Goal: Task Accomplishment & Management: Manage account settings

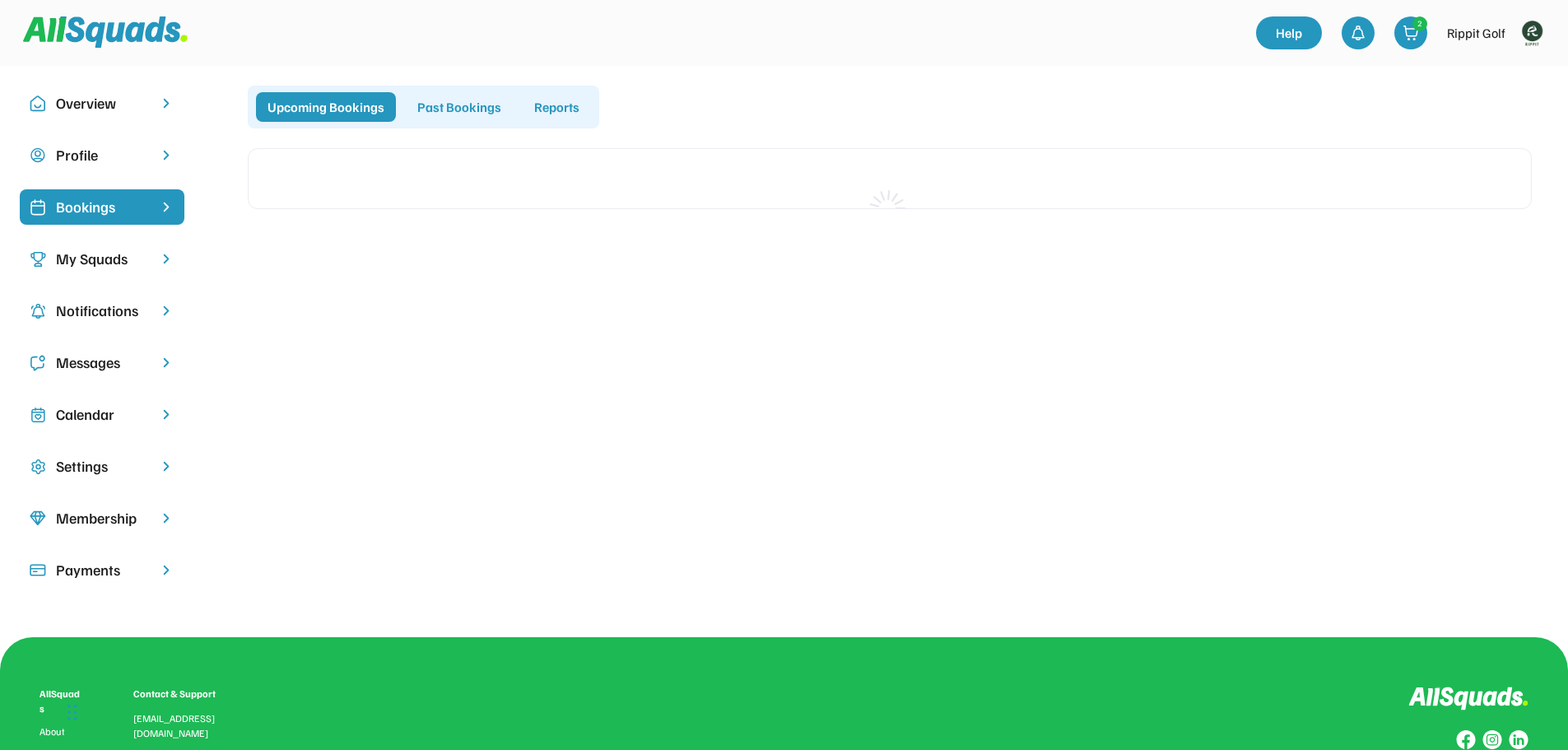
click at [1531, 32] on img at bounding box center [1531, 33] width 33 height 33
click at [111, 218] on div "Bookings" at bounding box center [101, 207] width 92 height 22
click at [429, 103] on div "Past Bookings" at bounding box center [459, 107] width 107 height 29
click at [292, 110] on div "Upcoming Bookings" at bounding box center [325, 107] width 140 height 29
click at [485, 70] on div "Overview Profile Bookings My Squads Notifications Messages Calendar Settings Me…" at bounding box center [784, 351] width 1568 height 572
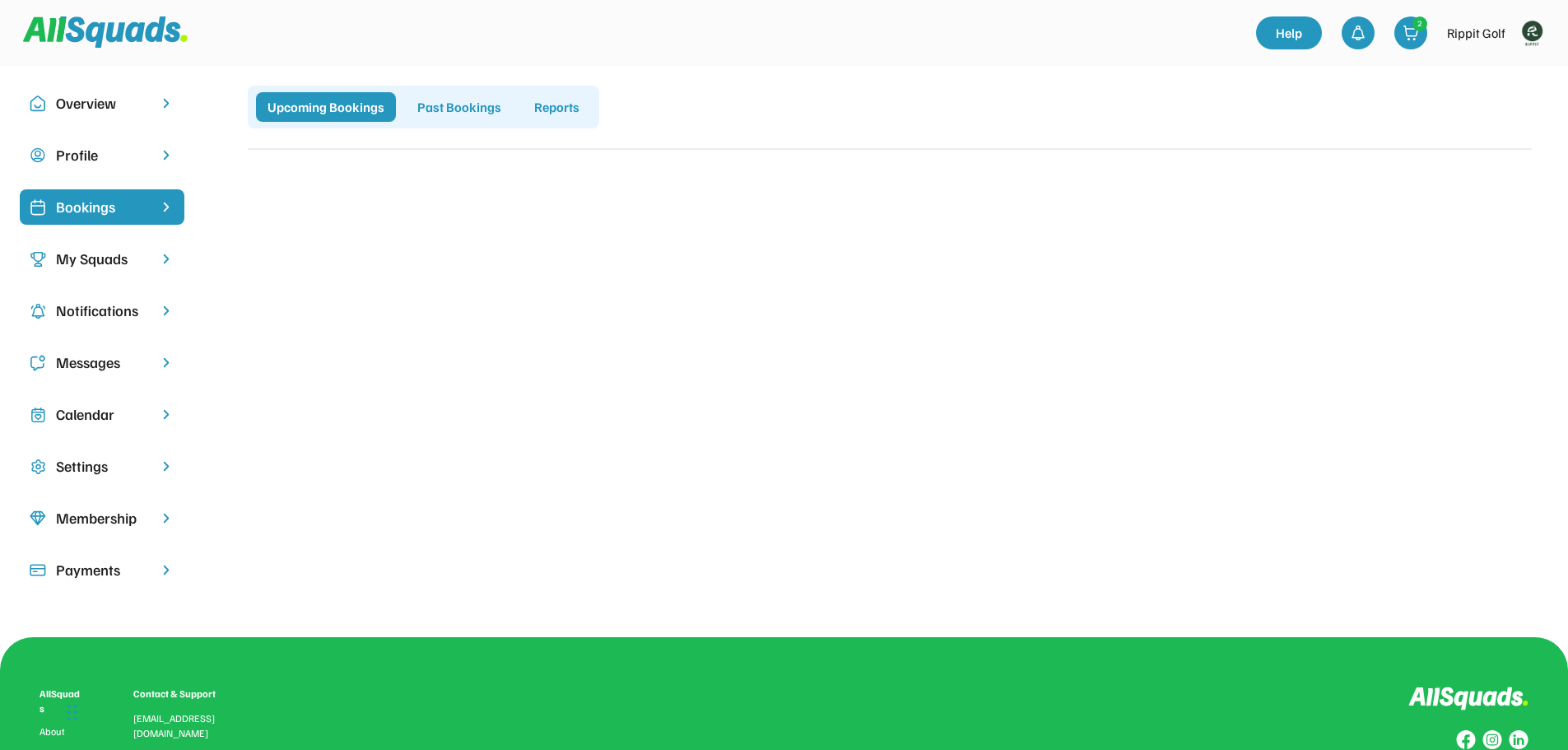
drag, startPoint x: 455, startPoint y: 102, endPoint x: 345, endPoint y: 106, distance: 110.1
click at [453, 102] on div "Past Bookings" at bounding box center [459, 107] width 107 height 29
click at [329, 112] on div "Upcoming Bookings" at bounding box center [325, 107] width 140 height 29
click at [332, 95] on div "Upcoming Bookings" at bounding box center [325, 107] width 140 height 29
click at [331, 98] on div "Upcoming Bookings" at bounding box center [325, 107] width 140 height 29
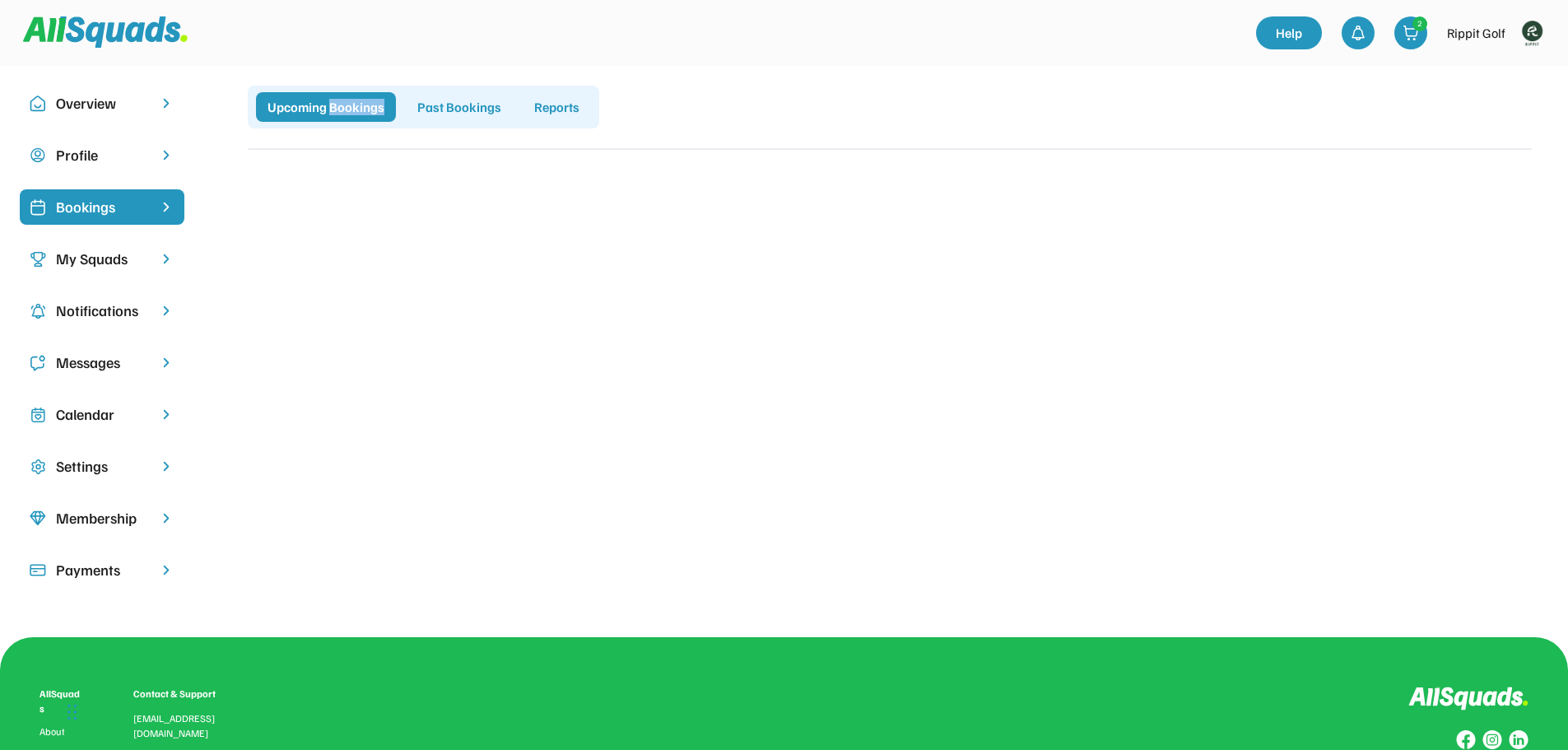
click at [331, 99] on div "Upcoming Bookings" at bounding box center [325, 107] width 140 height 29
